Goal: Understand process/instructions

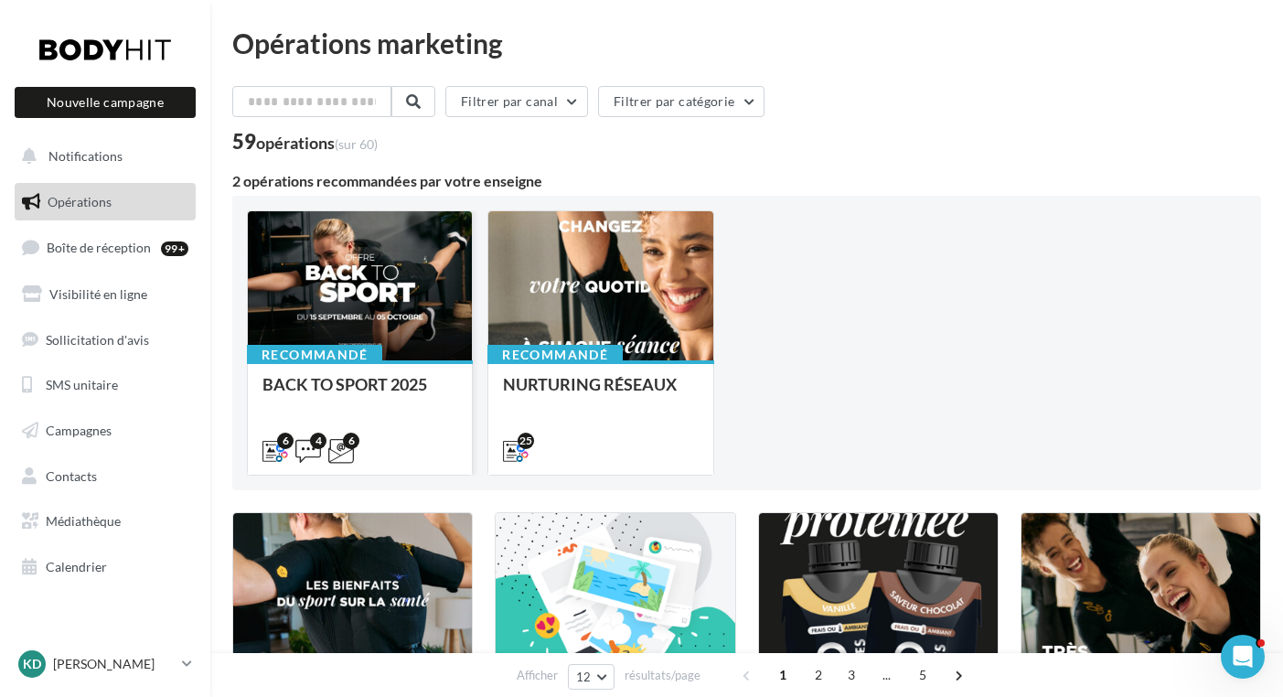
click at [361, 277] on div at bounding box center [360, 286] width 224 height 151
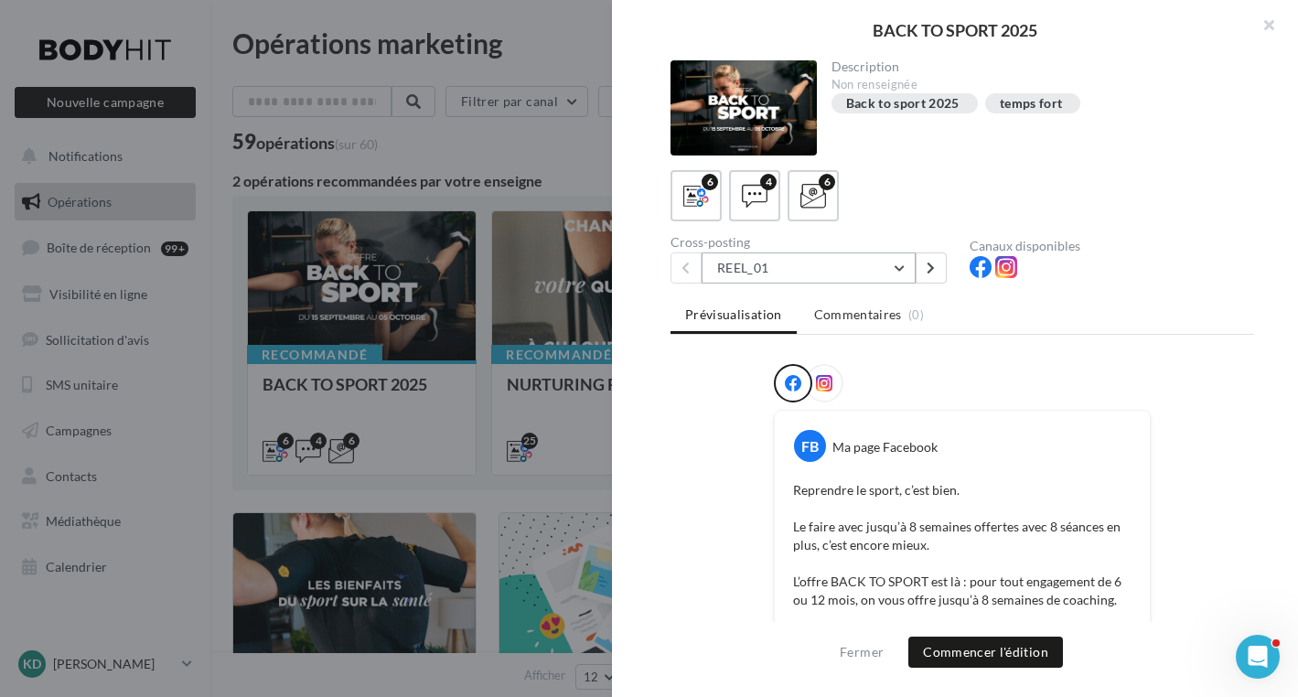
click at [901, 271] on button "REEL_01" at bounding box center [808, 267] width 214 height 31
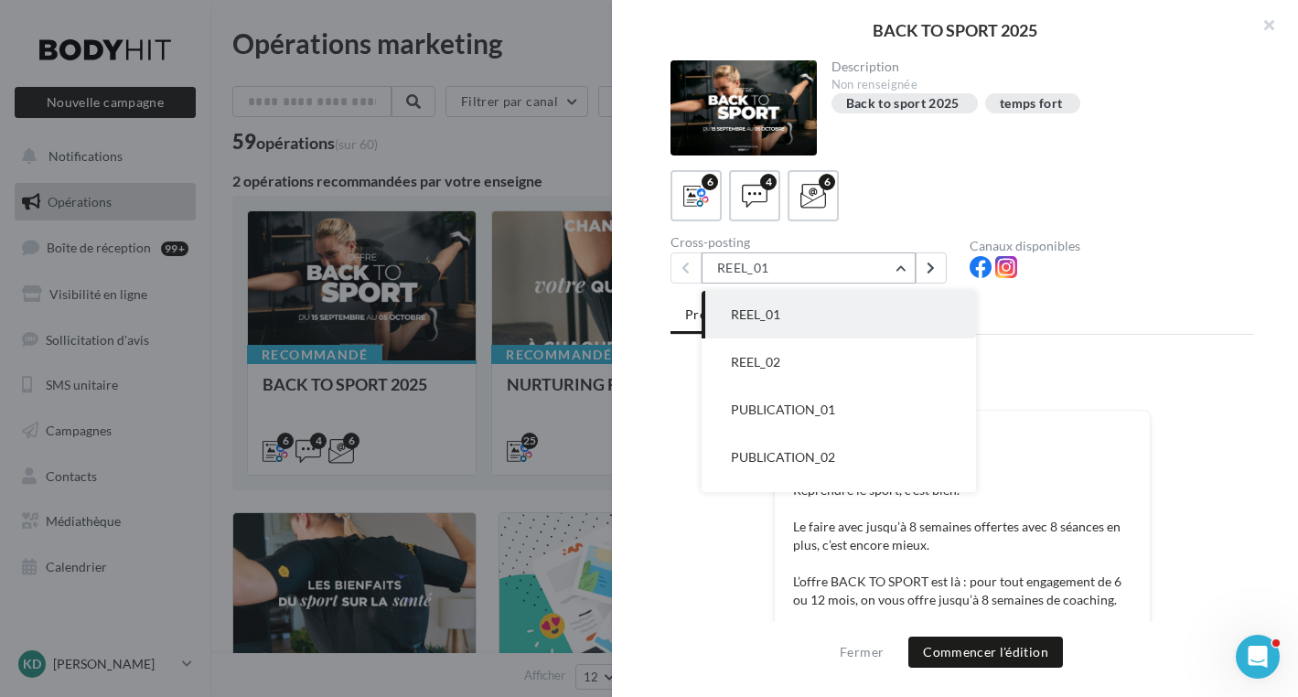
scroll to position [1, 0]
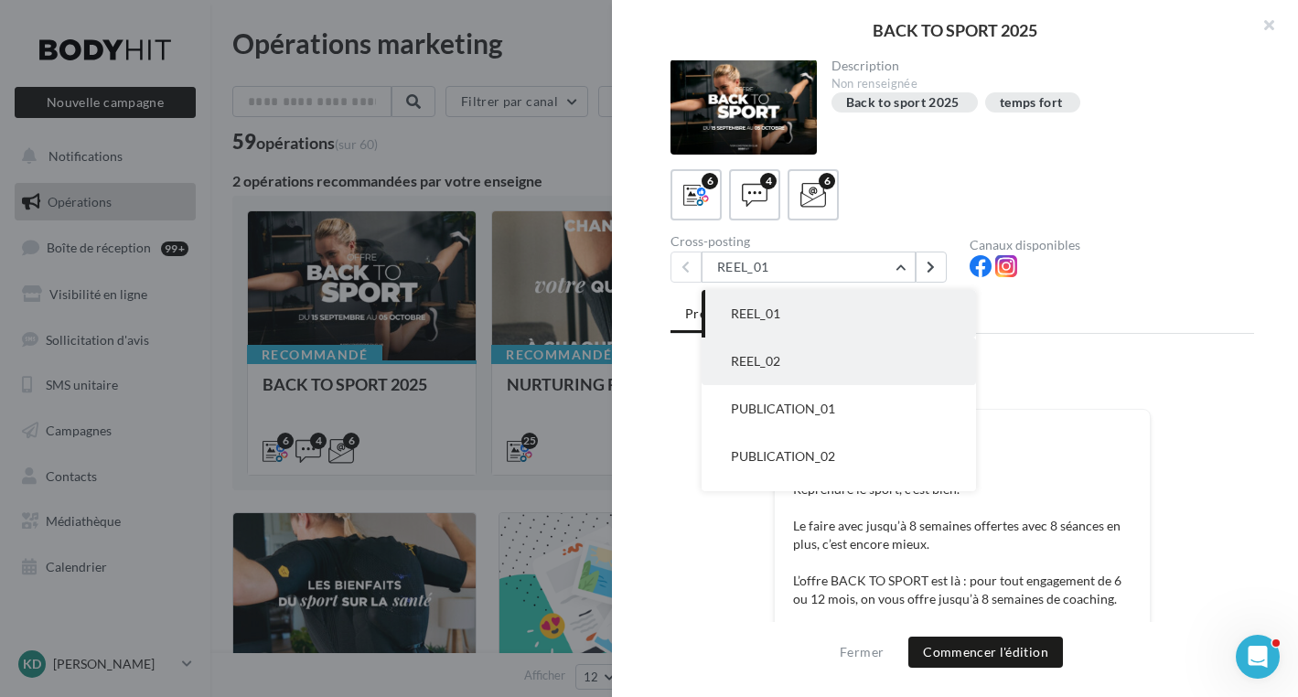
click at [804, 359] on button "REEL_02" at bounding box center [838, 361] width 274 height 48
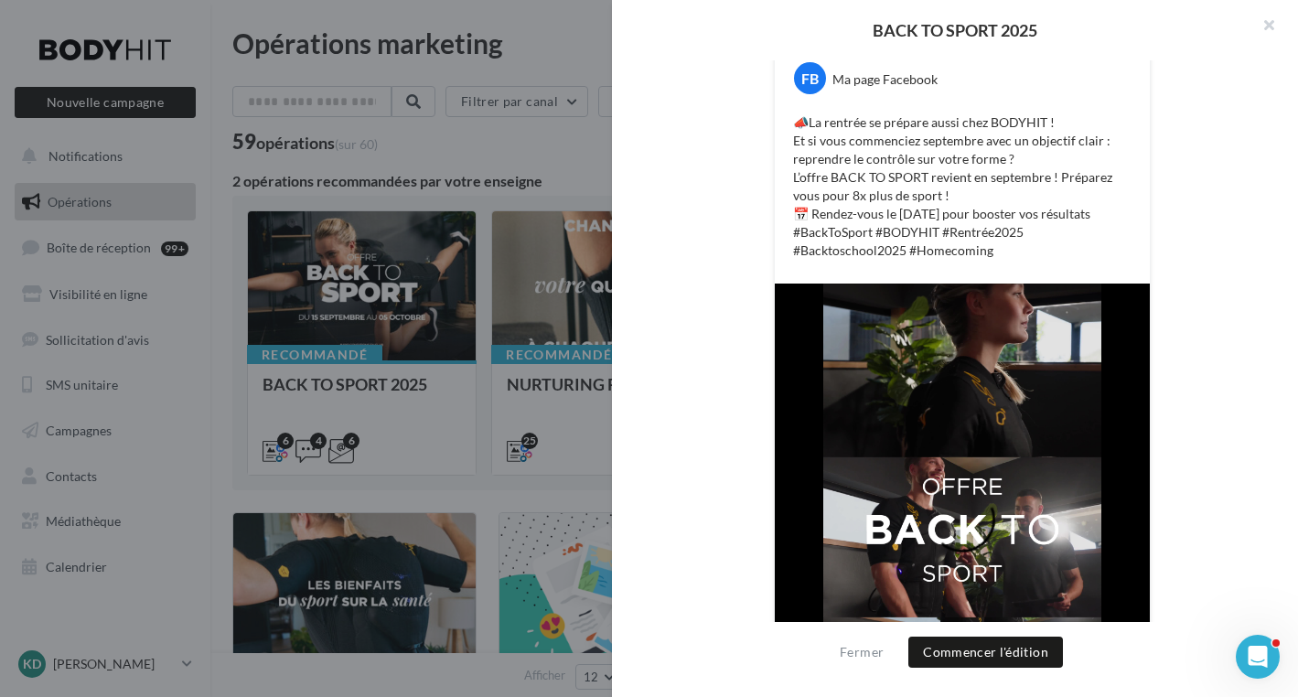
scroll to position [0, 0]
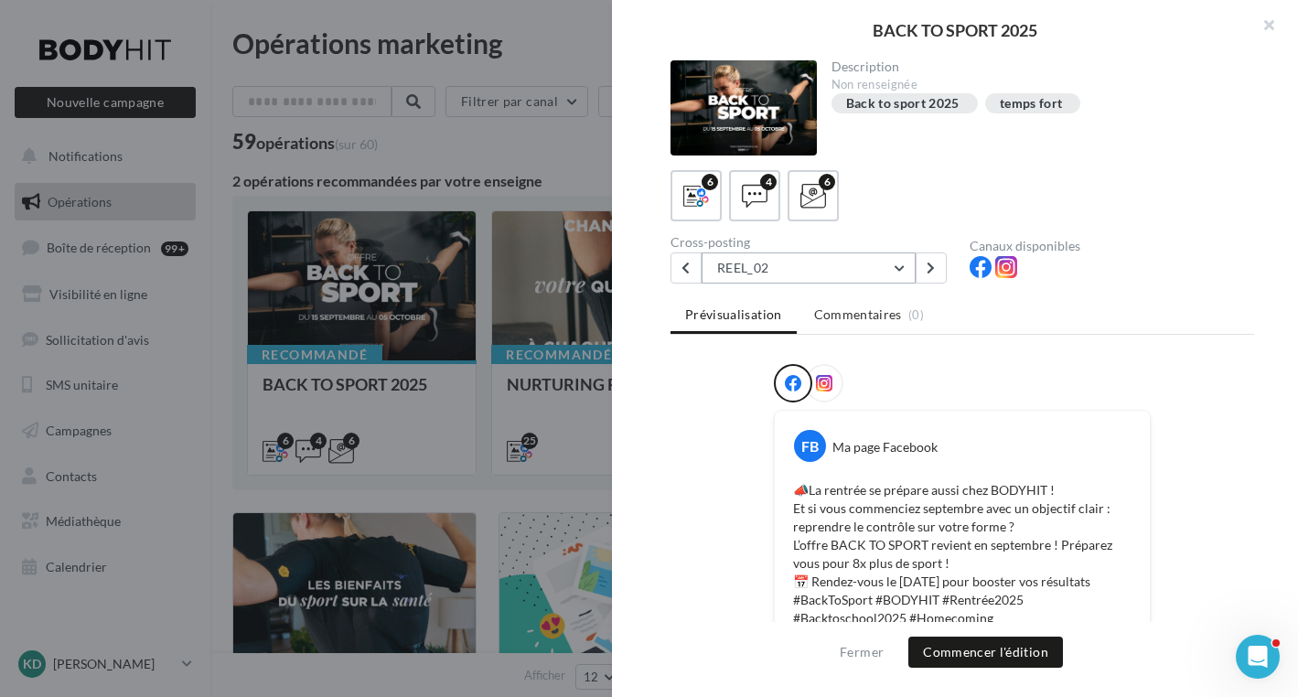
click at [904, 265] on button "REEL_02" at bounding box center [808, 267] width 214 height 31
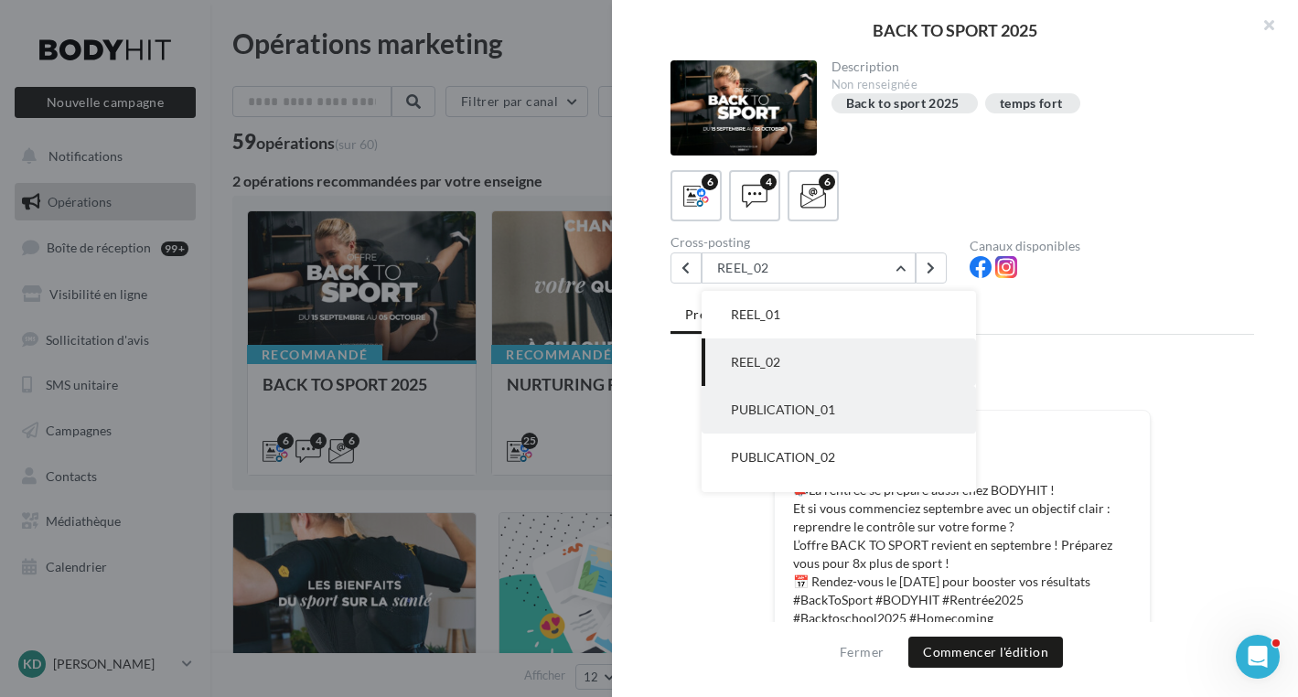
click at [798, 411] on span "PUBLICATION_01" at bounding box center [783, 410] width 104 height 16
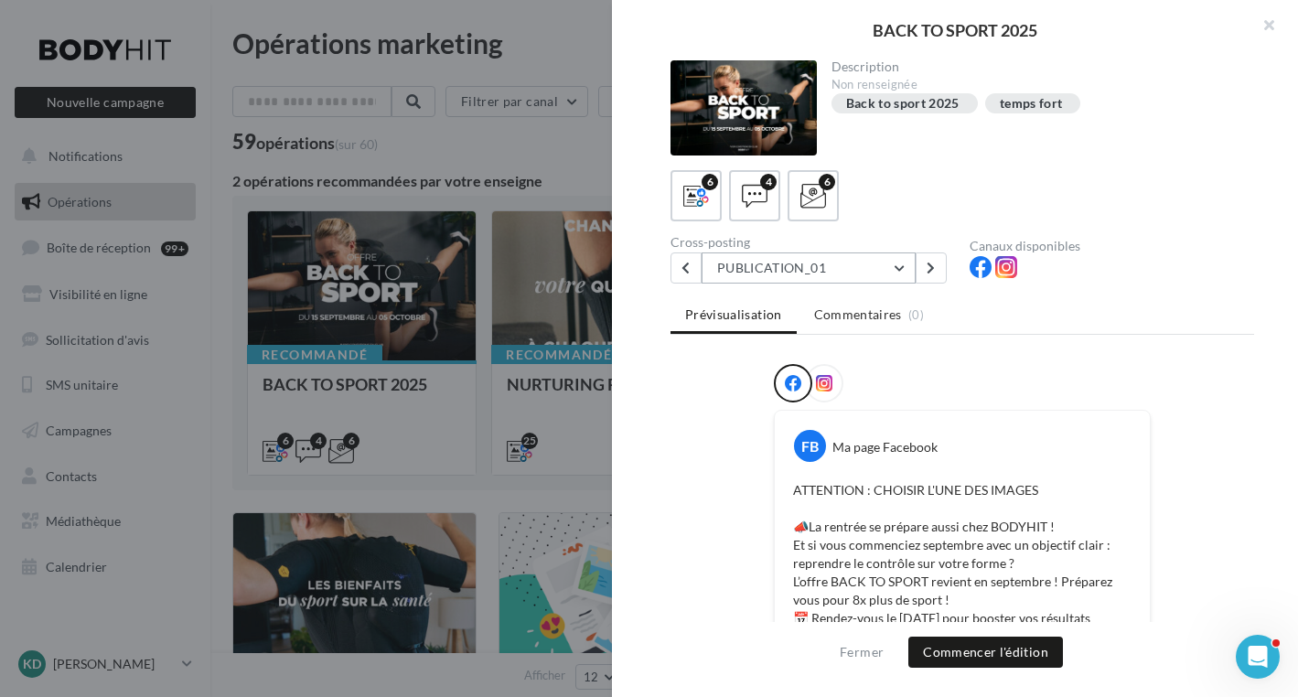
click at [895, 272] on button "PUBLICATION_01" at bounding box center [808, 267] width 214 height 31
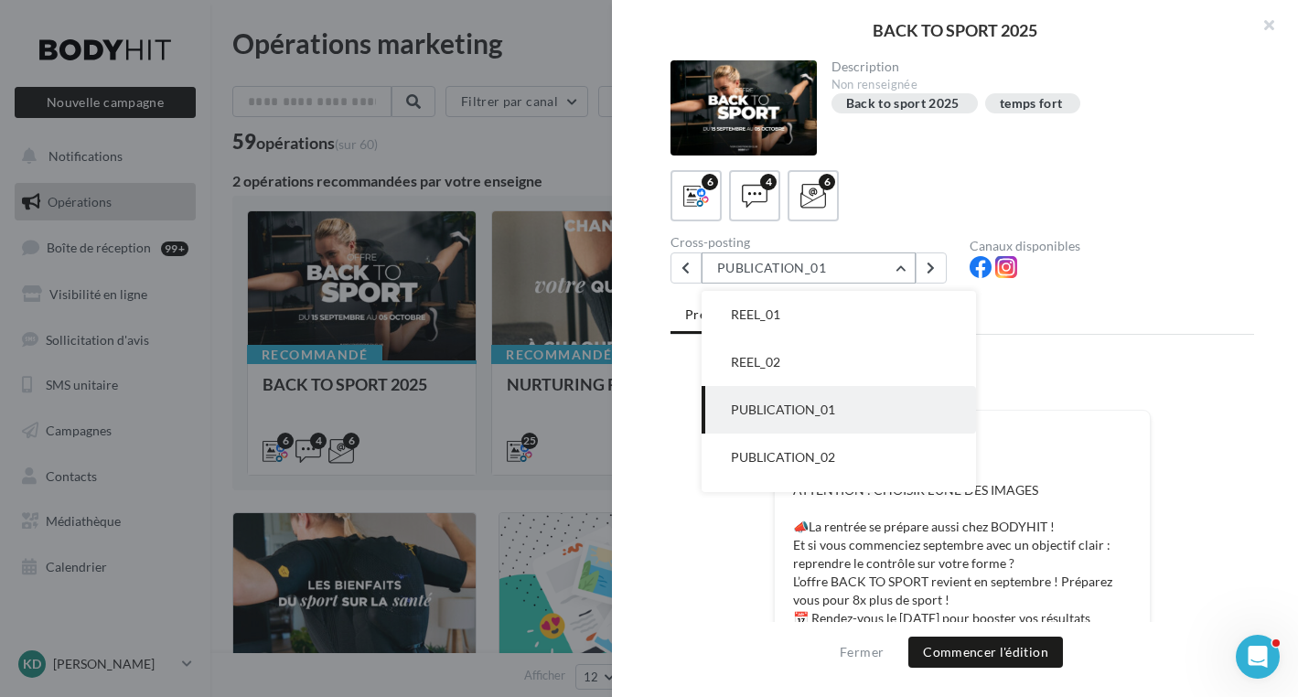
scroll to position [48, 0]
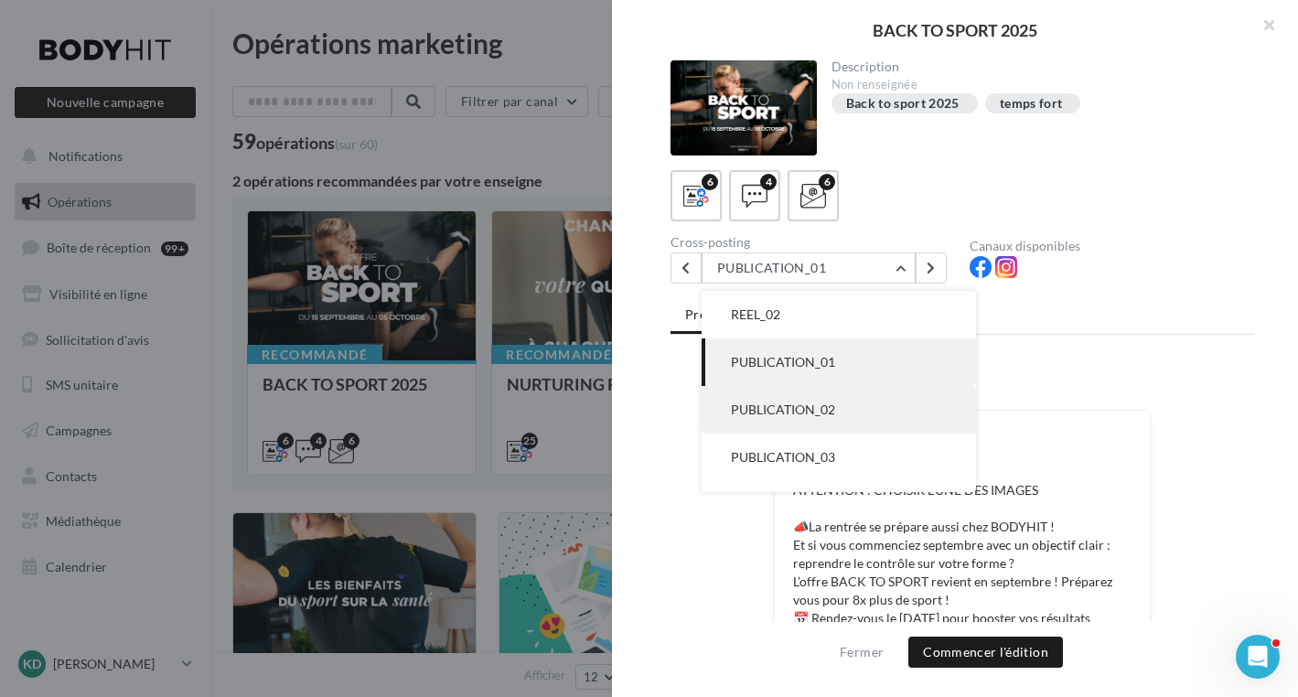
click at [778, 412] on span "PUBLICATION_02" at bounding box center [783, 410] width 104 height 16
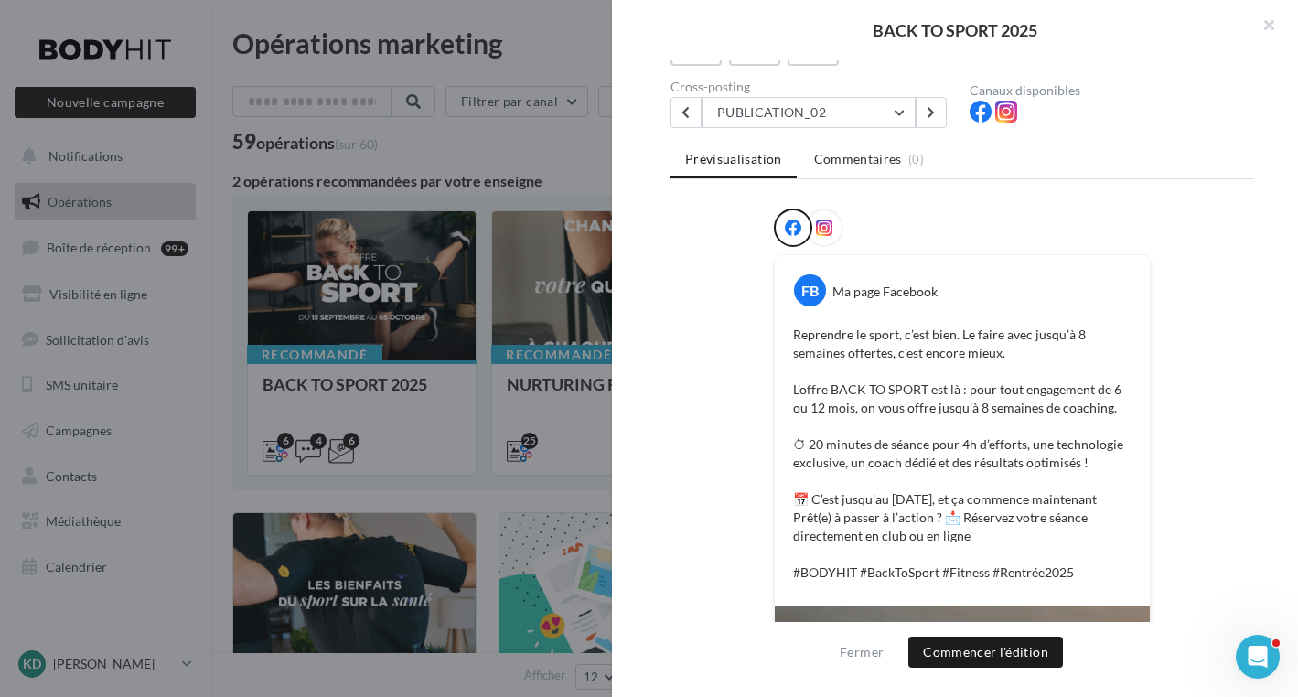
scroll to position [0, 0]
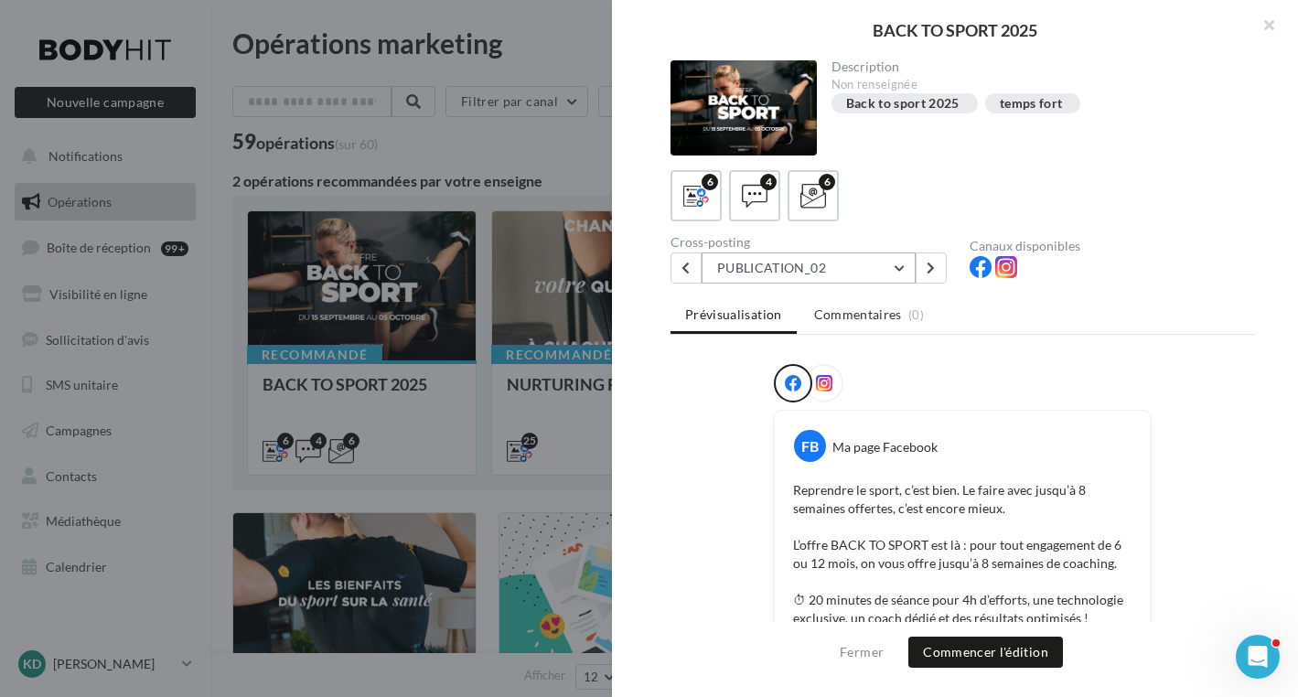
click at [898, 273] on button "PUBLICATION_02" at bounding box center [808, 267] width 214 height 31
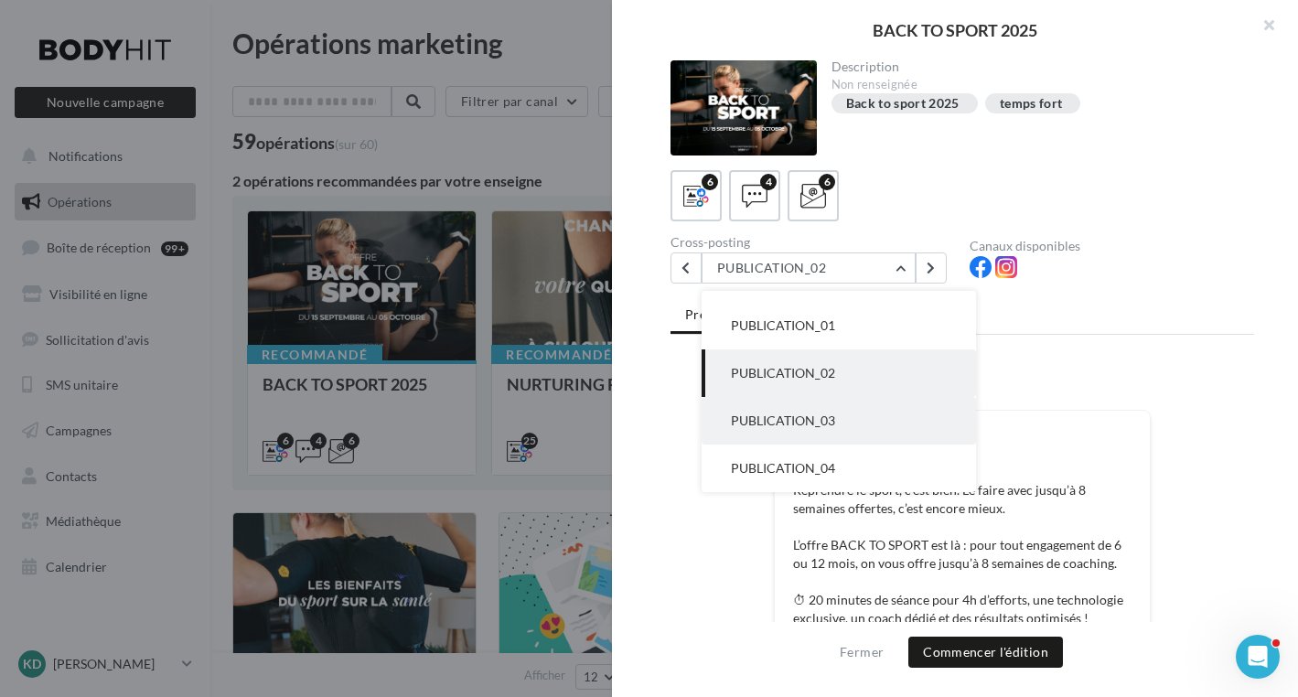
click at [808, 422] on span "PUBLICATION_03" at bounding box center [783, 420] width 104 height 16
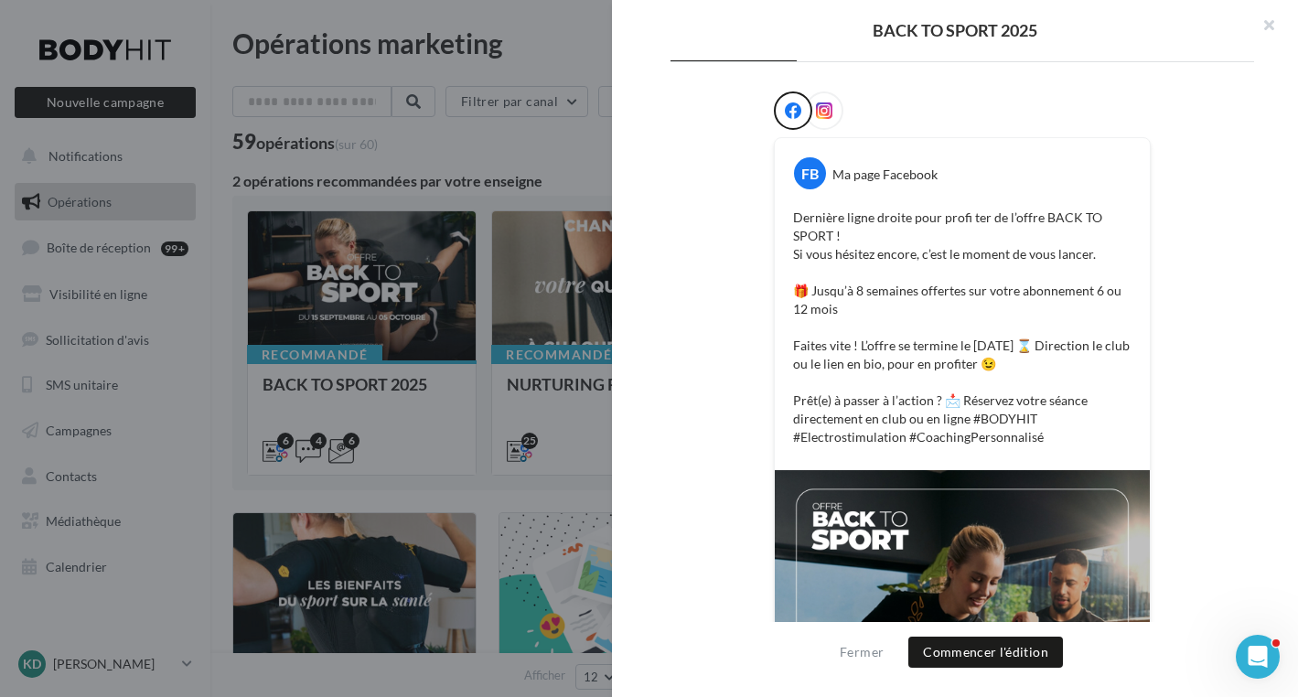
scroll to position [0, 0]
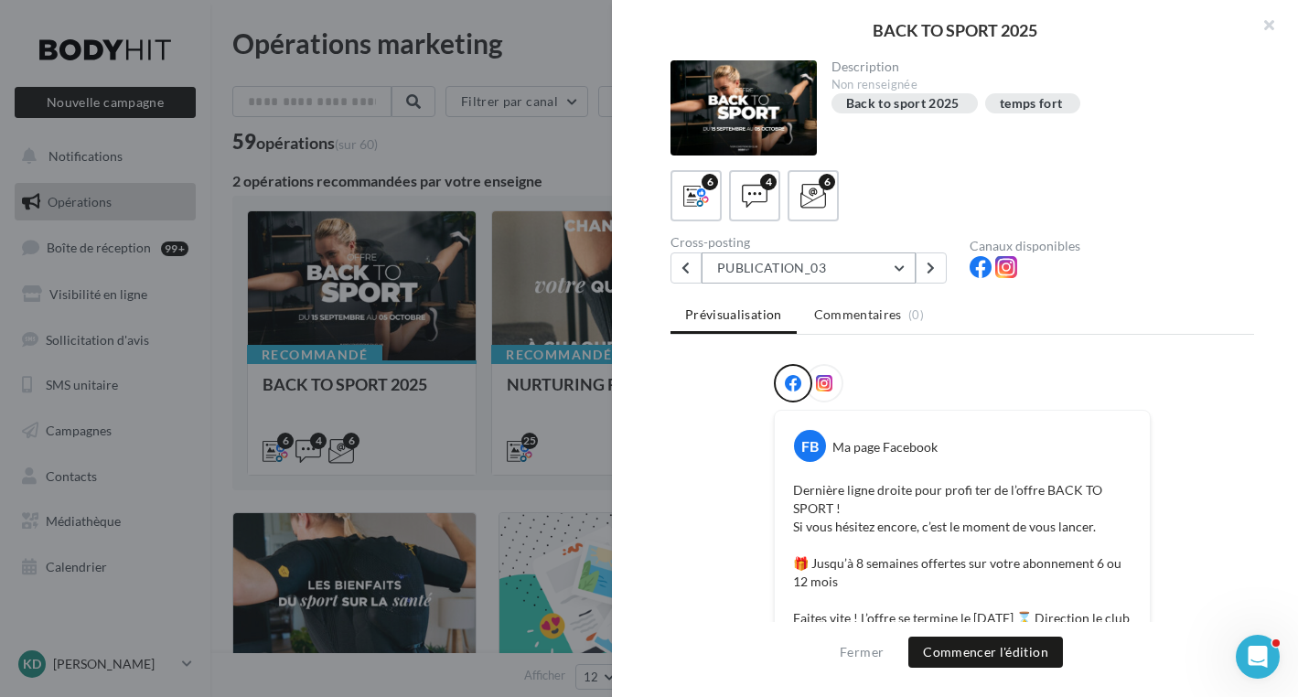
click at [898, 265] on button "PUBLICATION_03" at bounding box center [808, 267] width 214 height 31
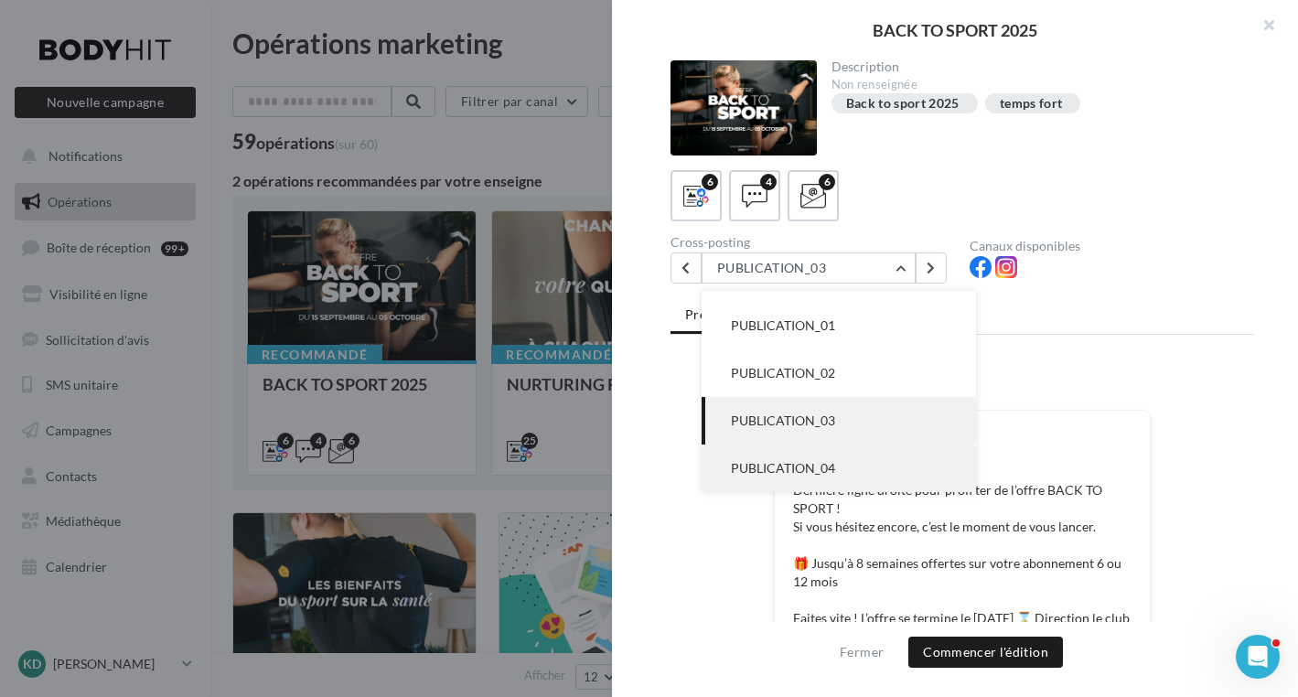
click at [794, 458] on button "PUBLICATION_04" at bounding box center [838, 468] width 274 height 48
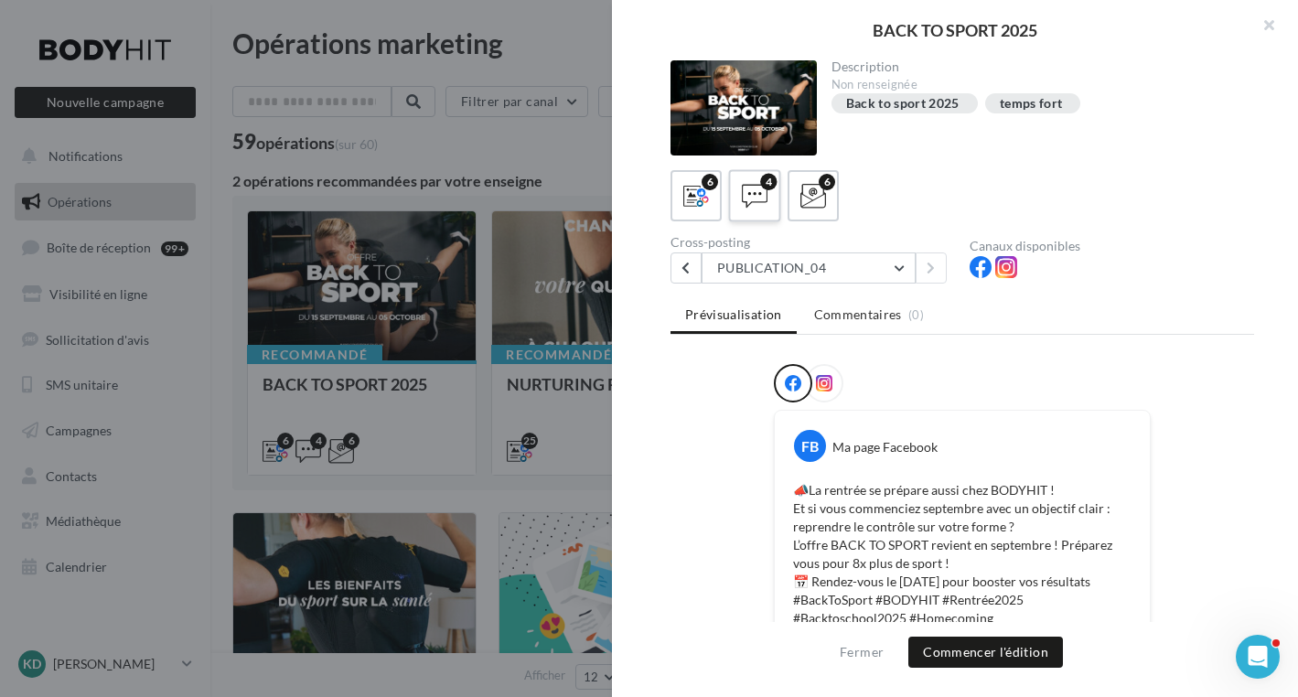
click at [769, 194] on div "4" at bounding box center [755, 196] width 34 height 34
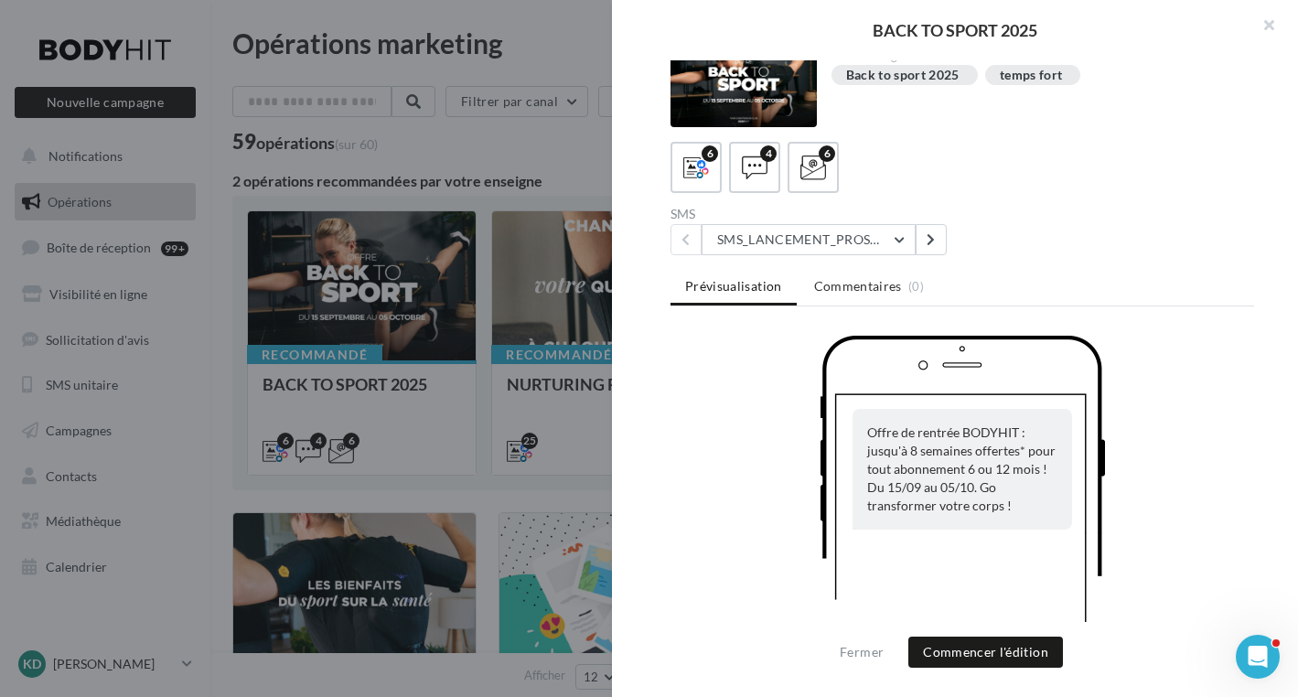
scroll to position [37, 0]
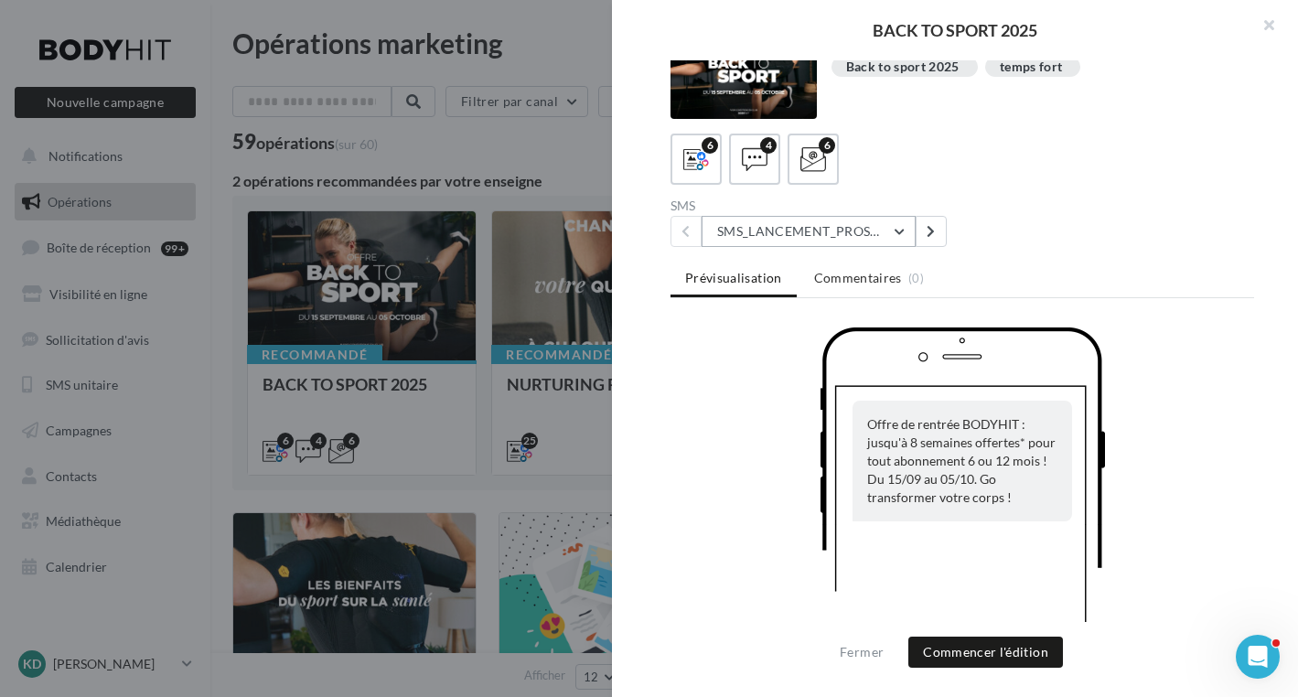
click at [895, 229] on button "SMS_LANCEMENT_PROSPECT/ANCIENSCLIENTS" at bounding box center [808, 231] width 214 height 31
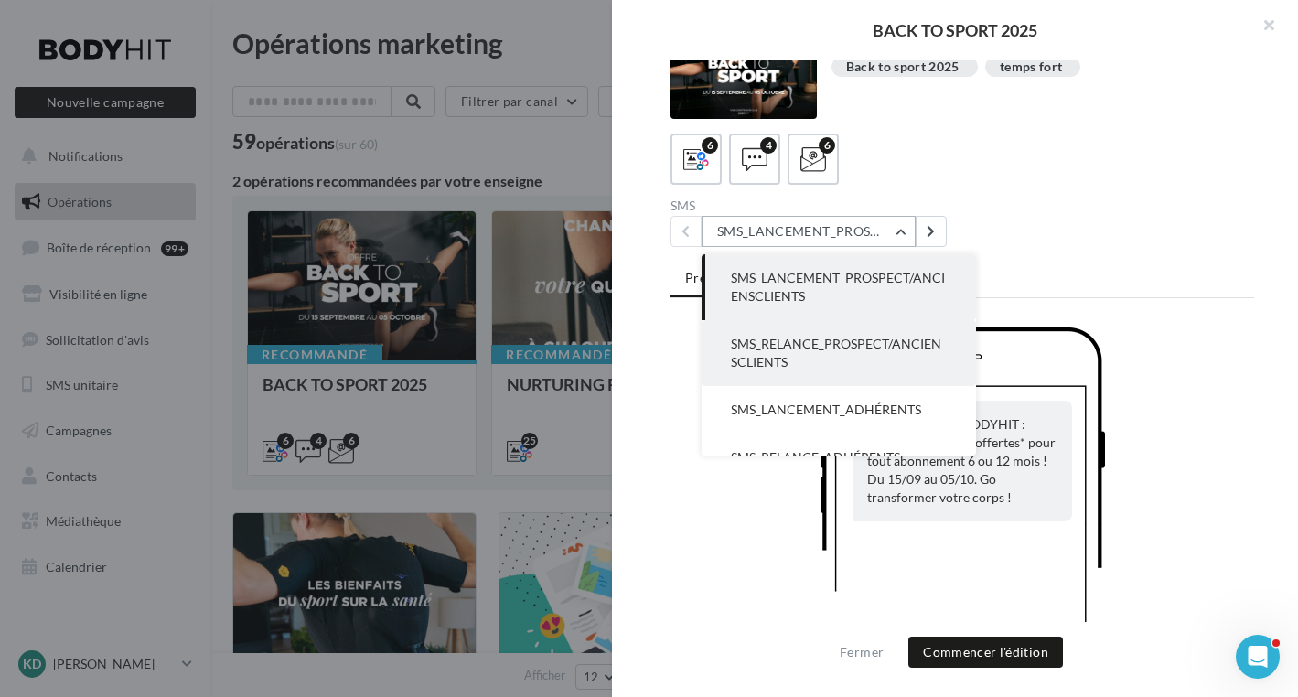
scroll to position [26, 0]
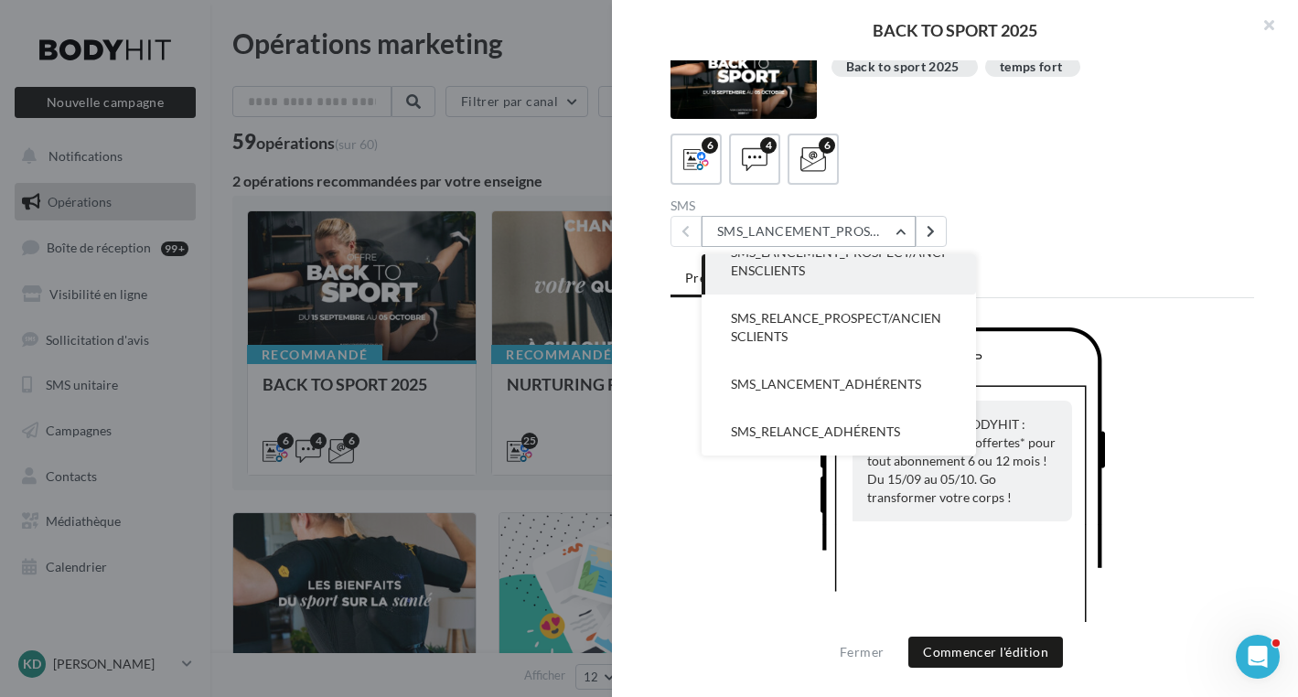
click at [899, 227] on button "SMS_LANCEMENT_PROSPECT/ANCIENSCLIENTS" at bounding box center [808, 231] width 214 height 31
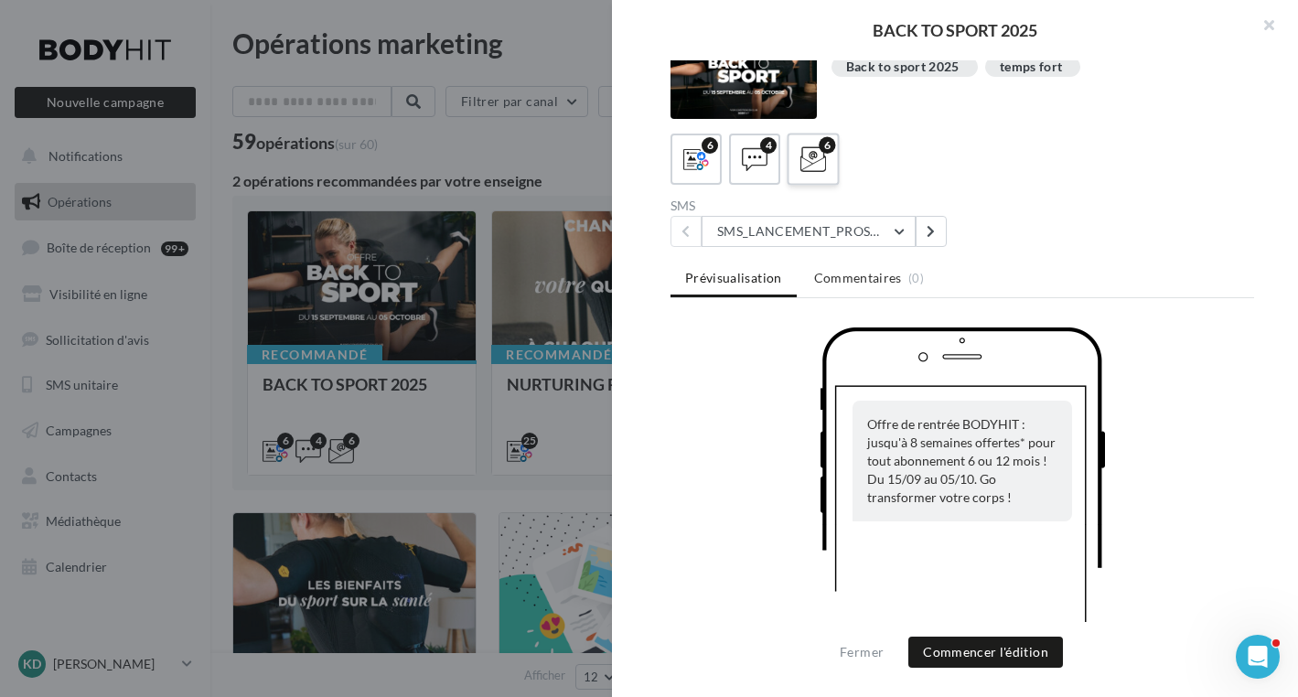
click at [808, 166] on icon at bounding box center [813, 159] width 27 height 27
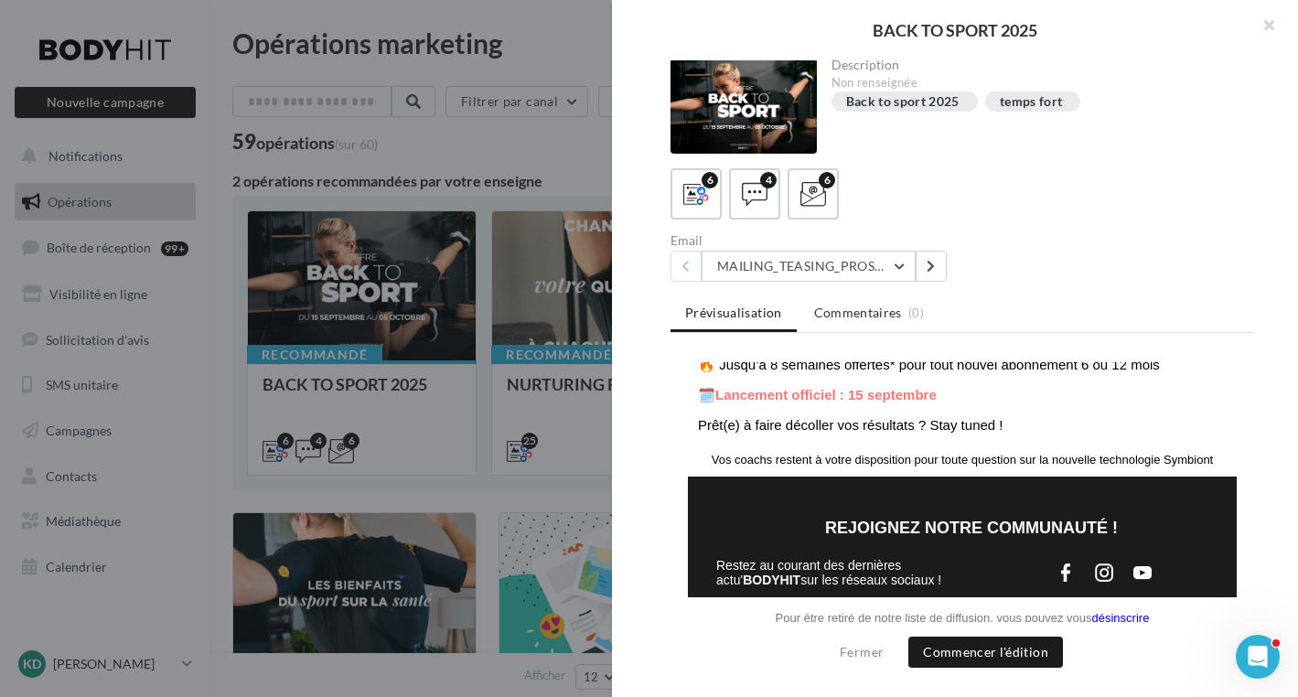
scroll to position [0, 0]
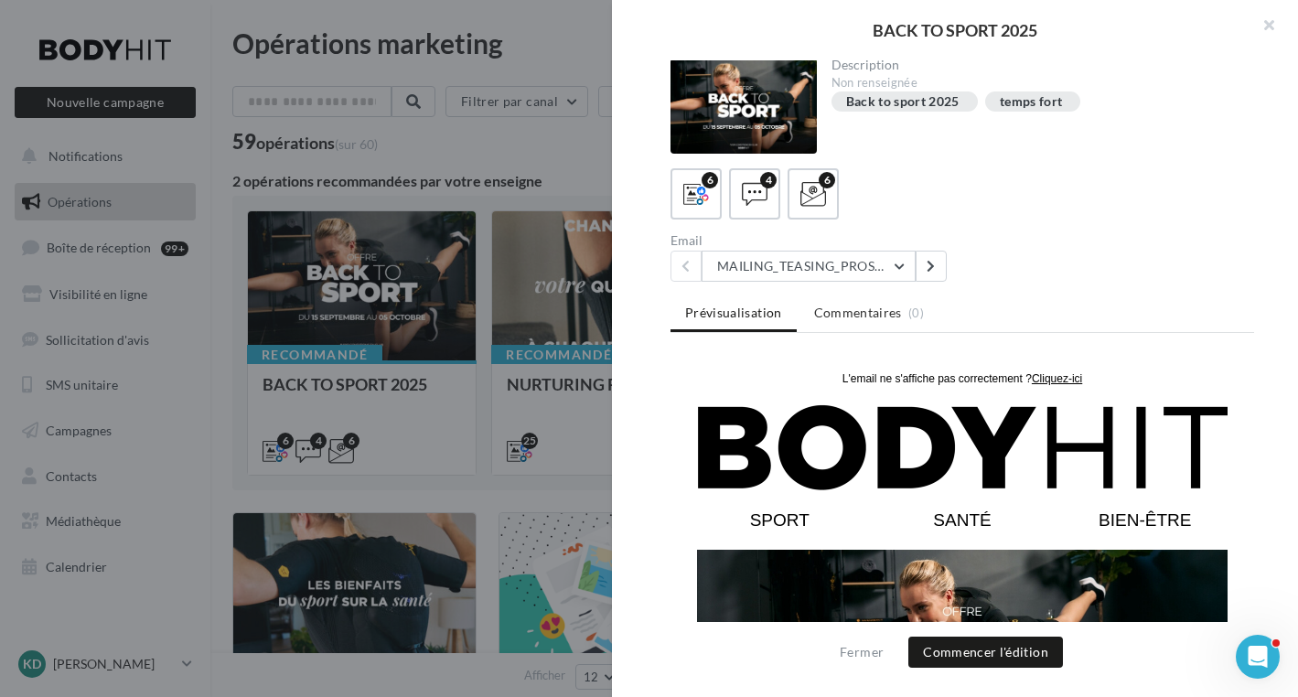
drag, startPoint x: 1130, startPoint y: 385, endPoint x: 1154, endPoint y: 369, distance: 28.9
click at [1130, 385] on td "L'email ne s'affiche pas correctement ? Cliquez-ici" at bounding box center [962, 378] width 530 height 15
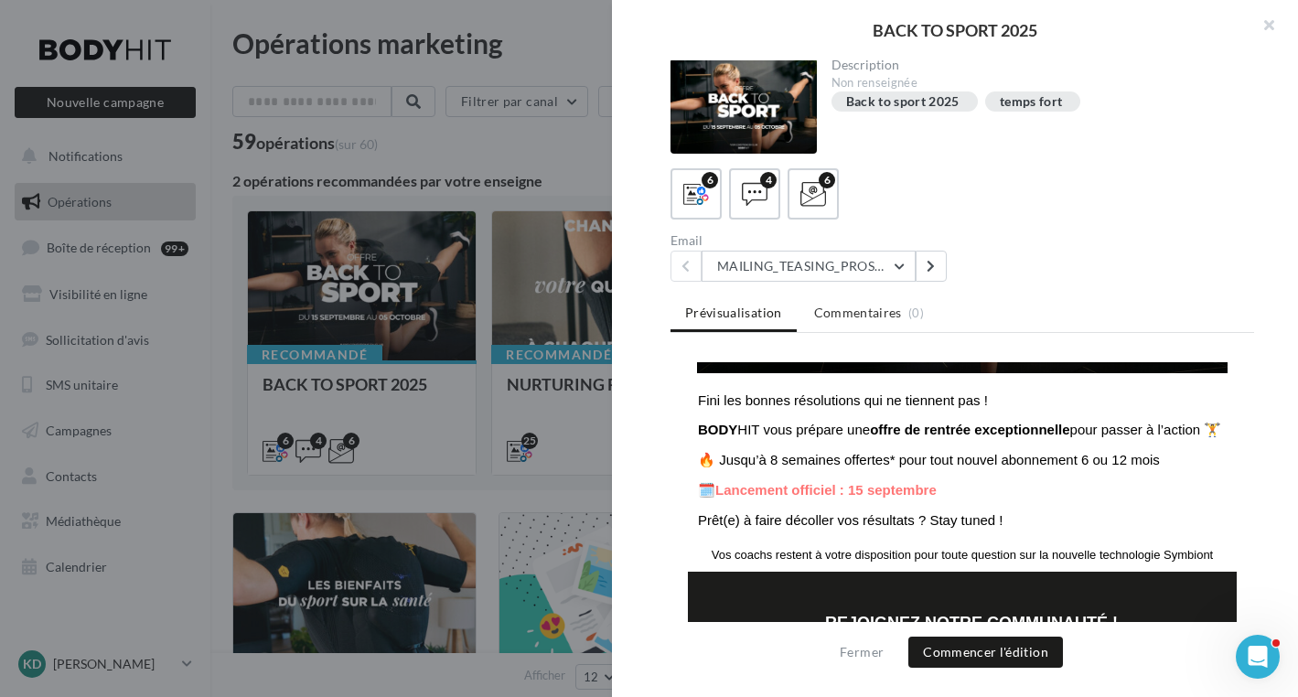
scroll to position [257, 0]
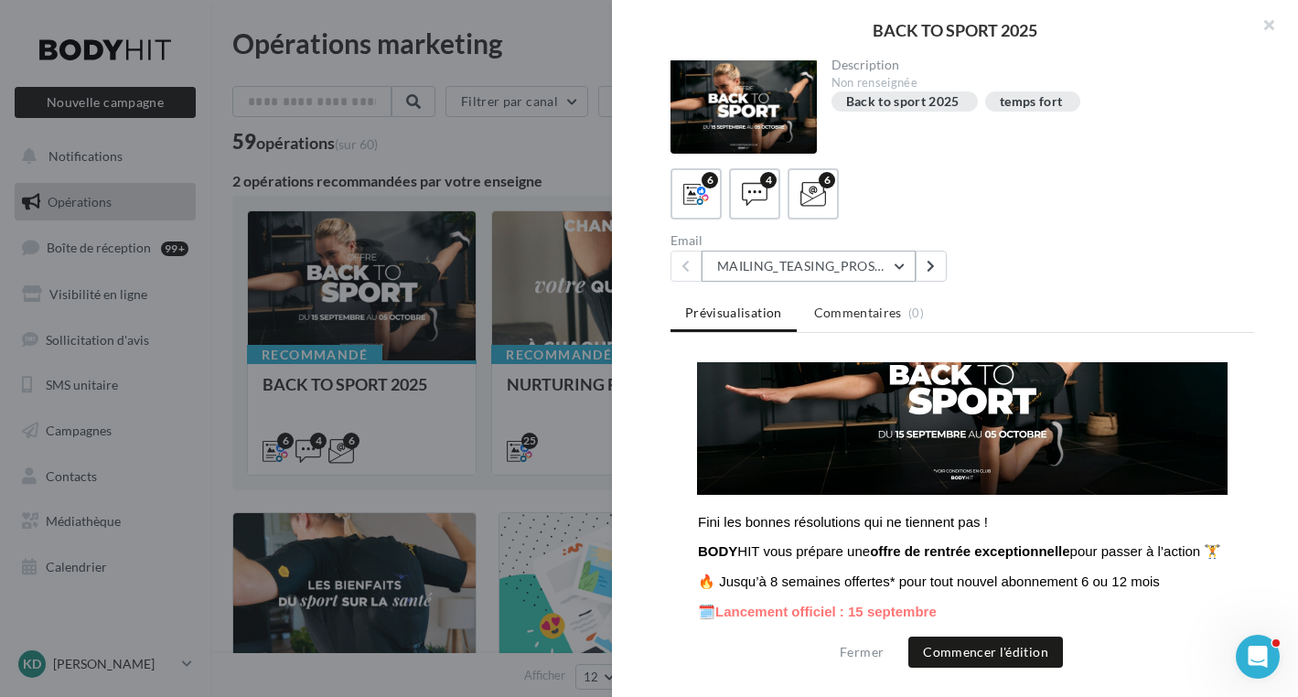
click at [897, 258] on button "MAILING_TEASING_PROSPECTS/ANCIENSCLIENTS" at bounding box center [808, 266] width 214 height 31
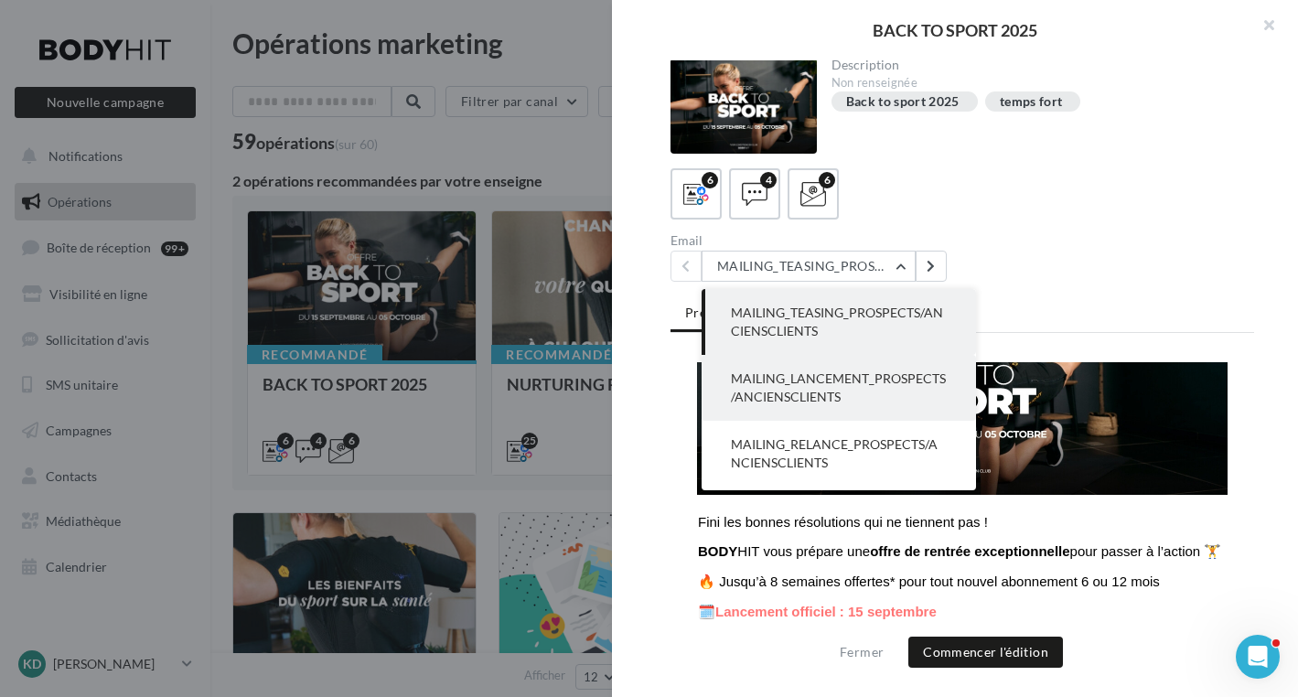
click at [889, 380] on span "MAILING_LANCEMENT_PROSPECTS/ANCIENSCLIENTS" at bounding box center [838, 387] width 215 height 34
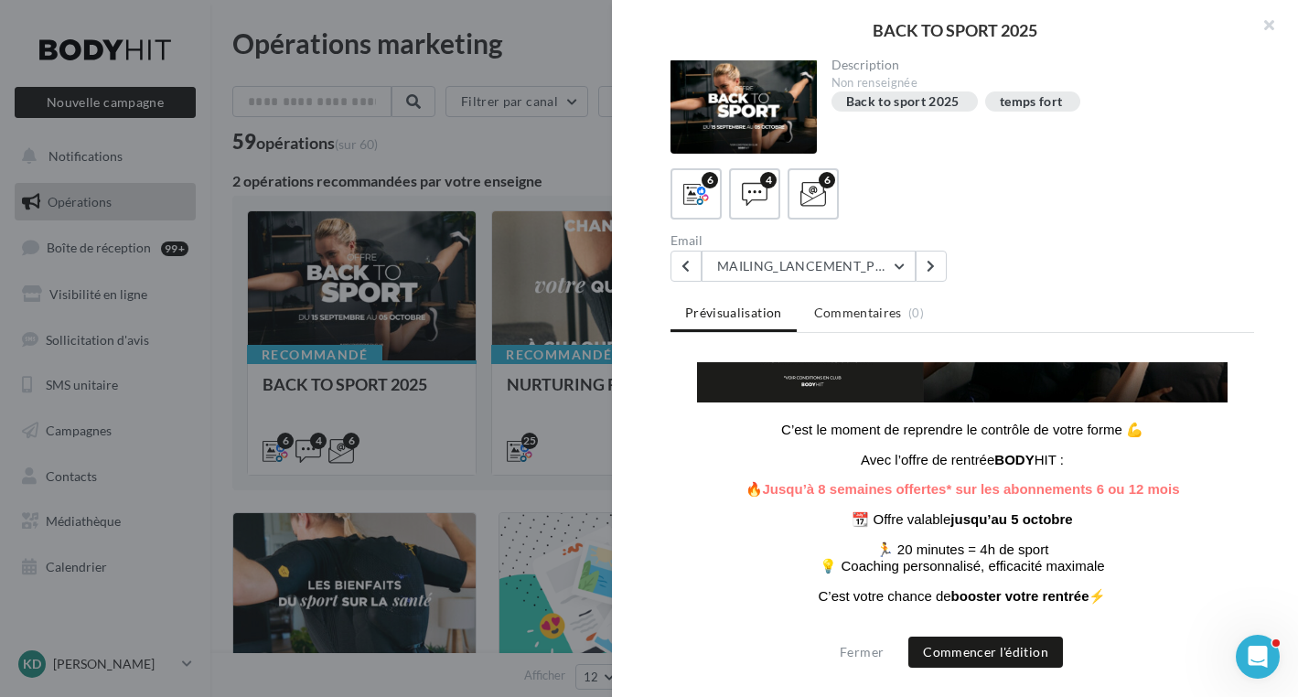
scroll to position [351, 0]
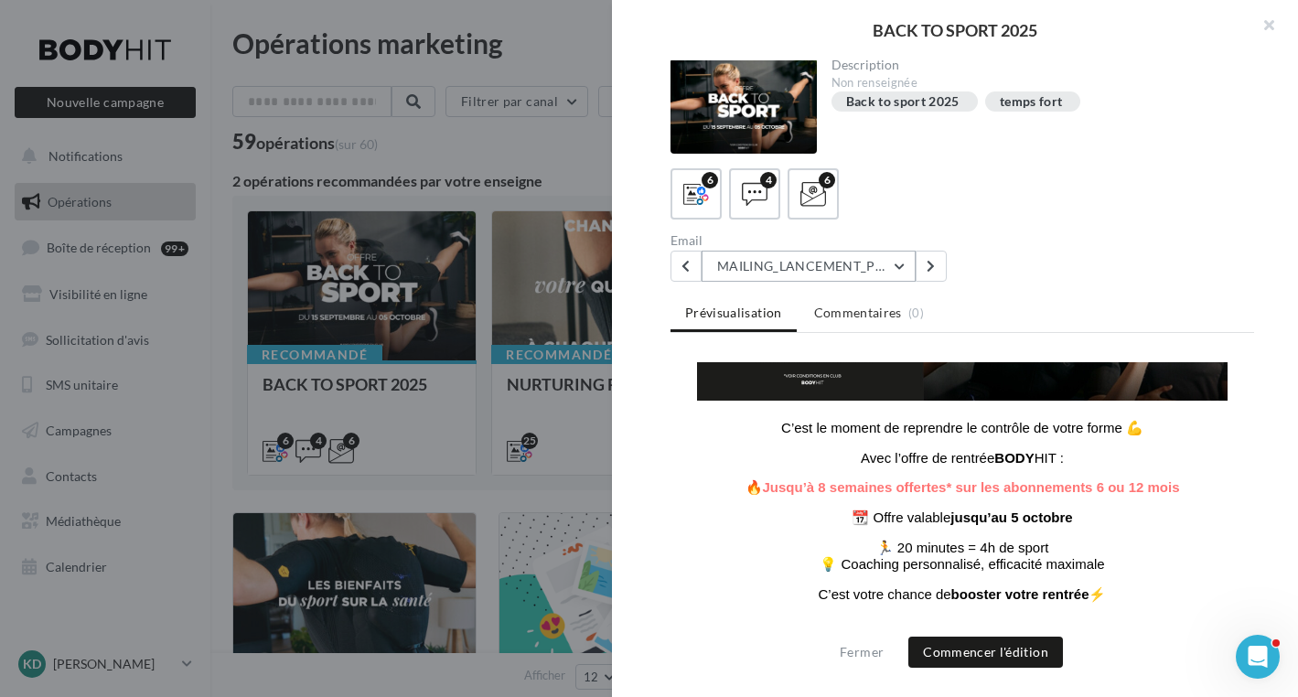
click at [899, 263] on button "MAILING_LANCEMENT_PROSPECTS/ANCIENSCLIENTS" at bounding box center [808, 266] width 214 height 31
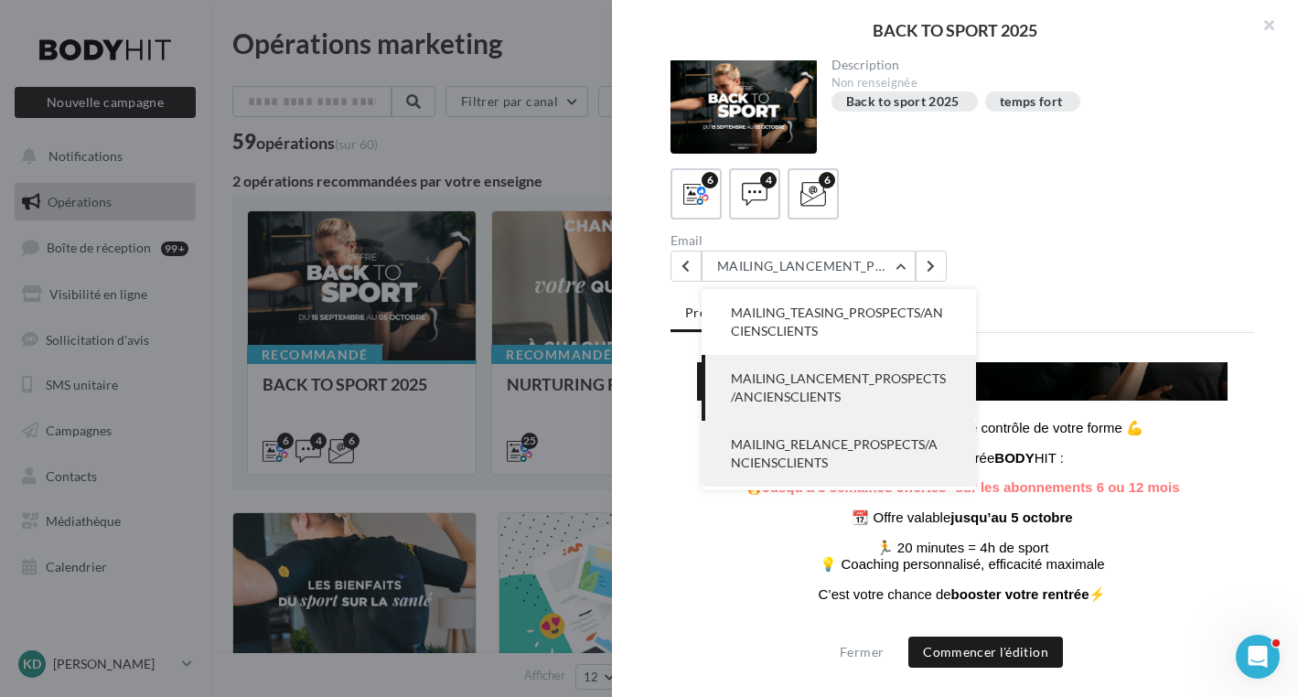
click at [862, 455] on button "MAILING_RELANCE_PROSPECTS/ANCIENSCLIENTS" at bounding box center [838, 454] width 274 height 66
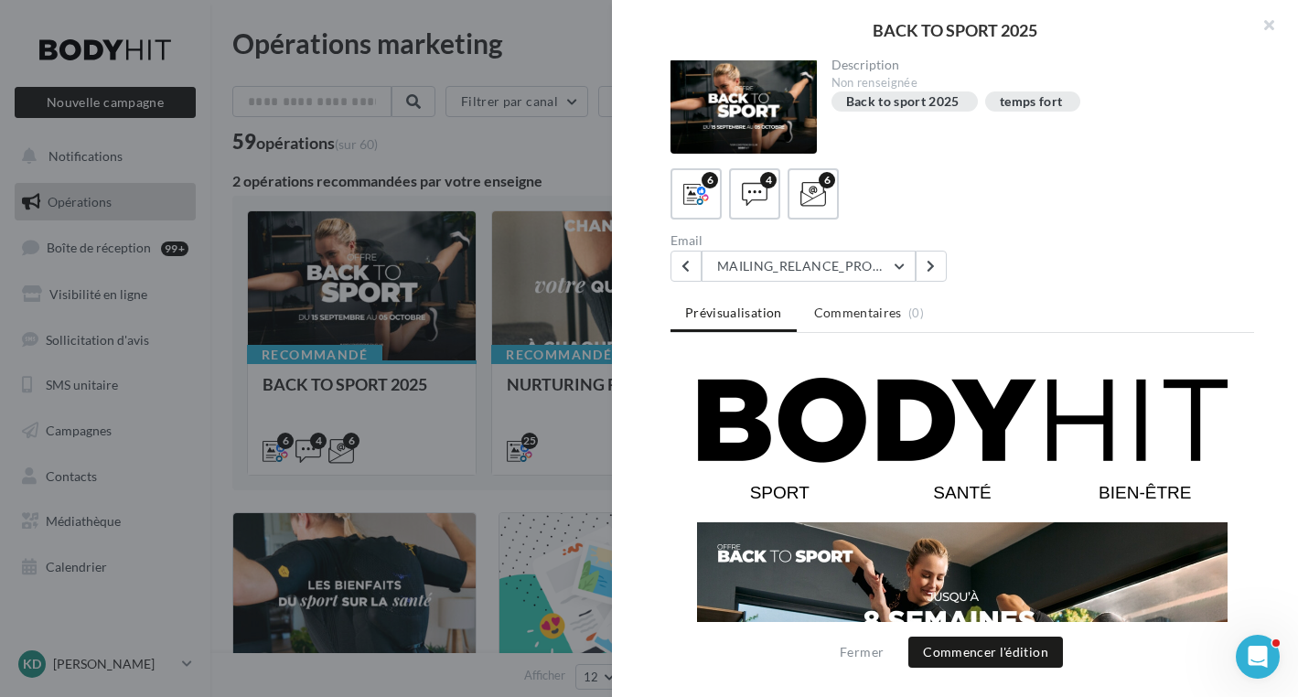
scroll to position [0, 0]
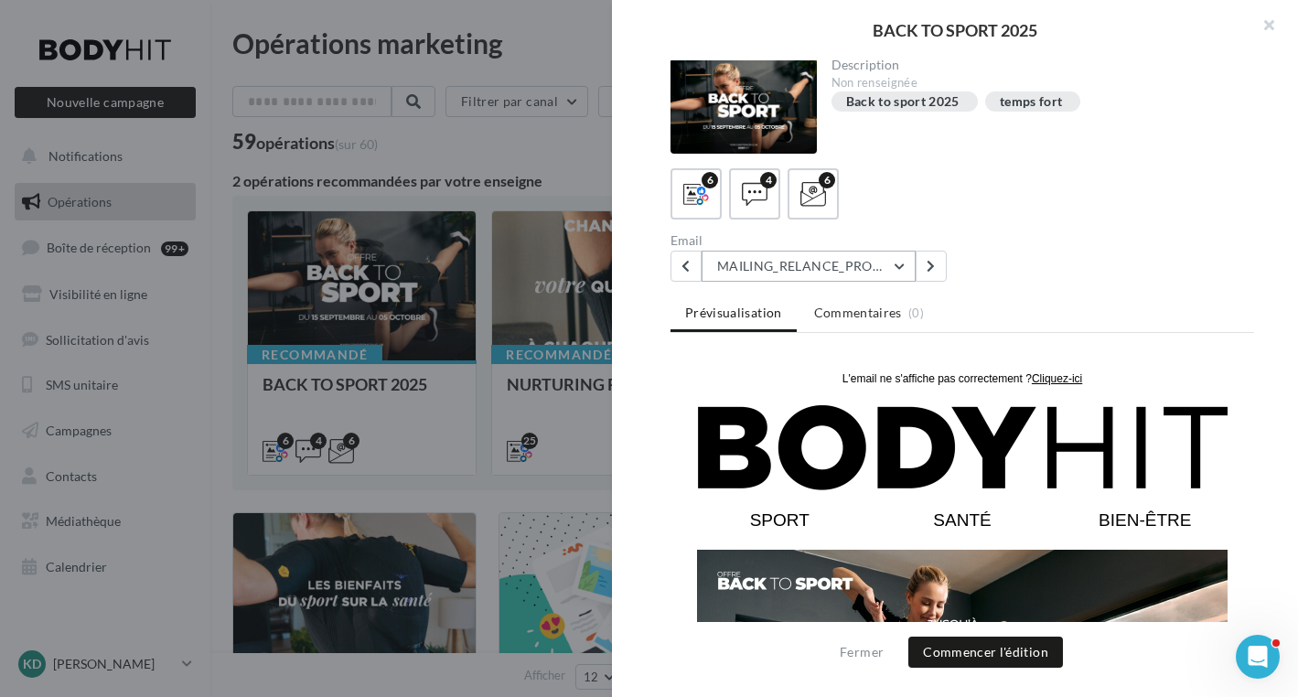
click at [902, 269] on button "MAILING_RELANCE_PROSPECTS/ANCIENSCLIENTS" at bounding box center [808, 266] width 214 height 31
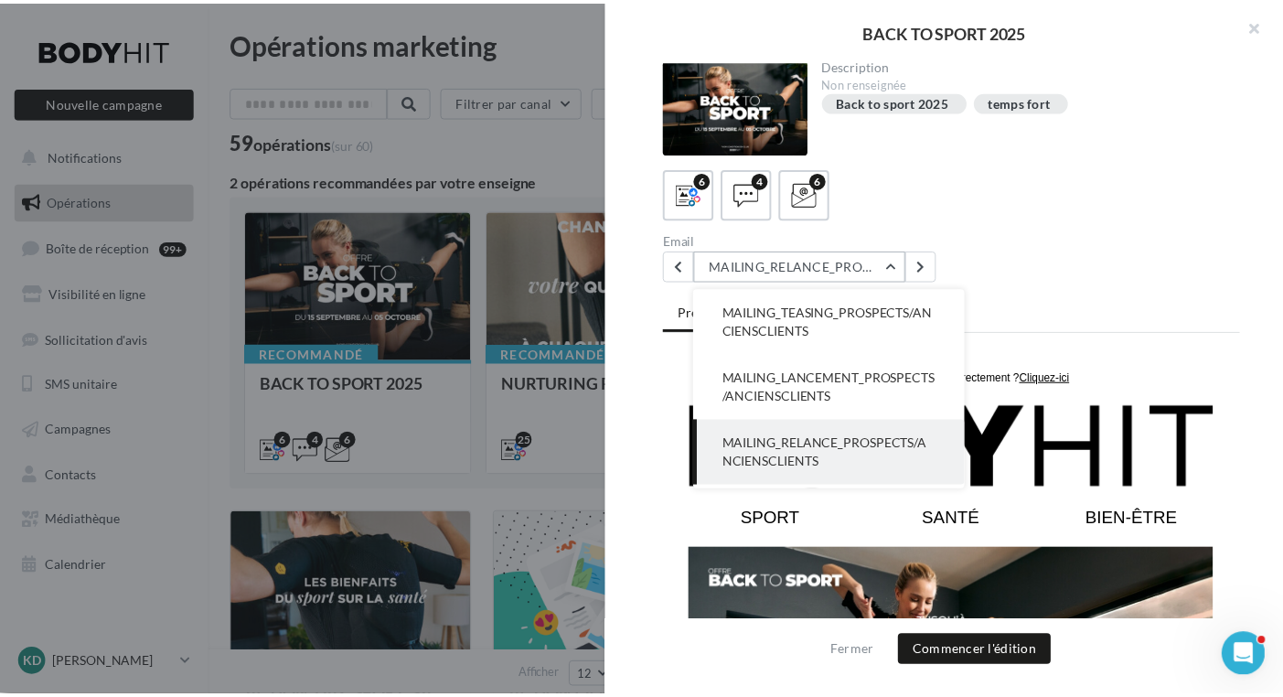
scroll to position [66, 0]
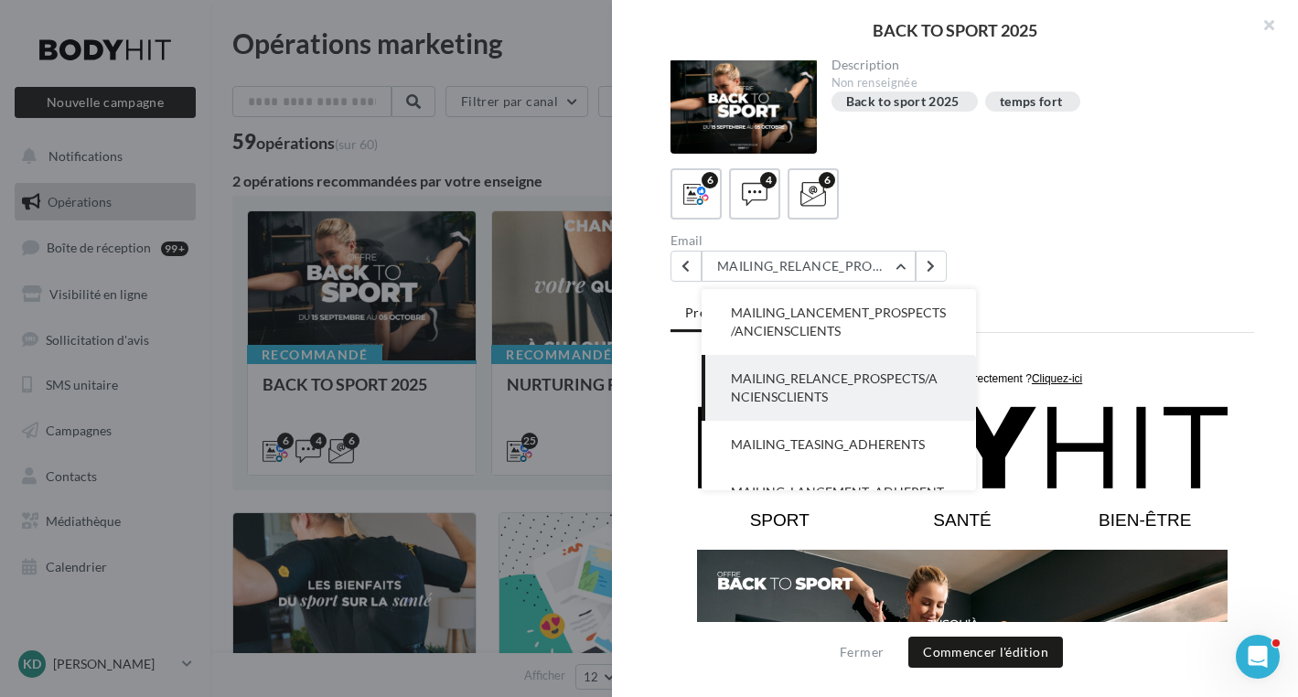
click at [1135, 271] on div "Email MAILING_RELANCE_PROSPECTS/ANCIENSCLIENTS MAILING_TEASING_PROSPECTS/ANCIEN…" at bounding box center [969, 258] width 598 height 48
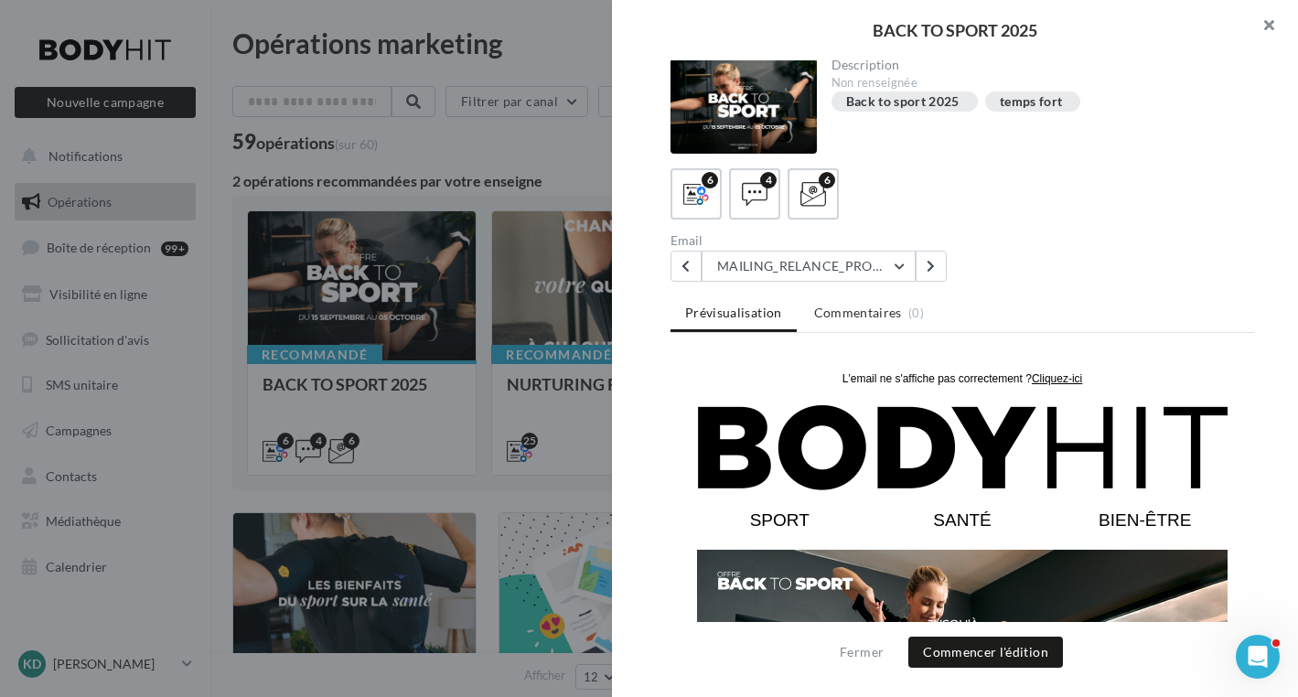
click at [1269, 16] on button "button" at bounding box center [1261, 27] width 73 height 55
